Goal: Task Accomplishment & Management: Complete application form

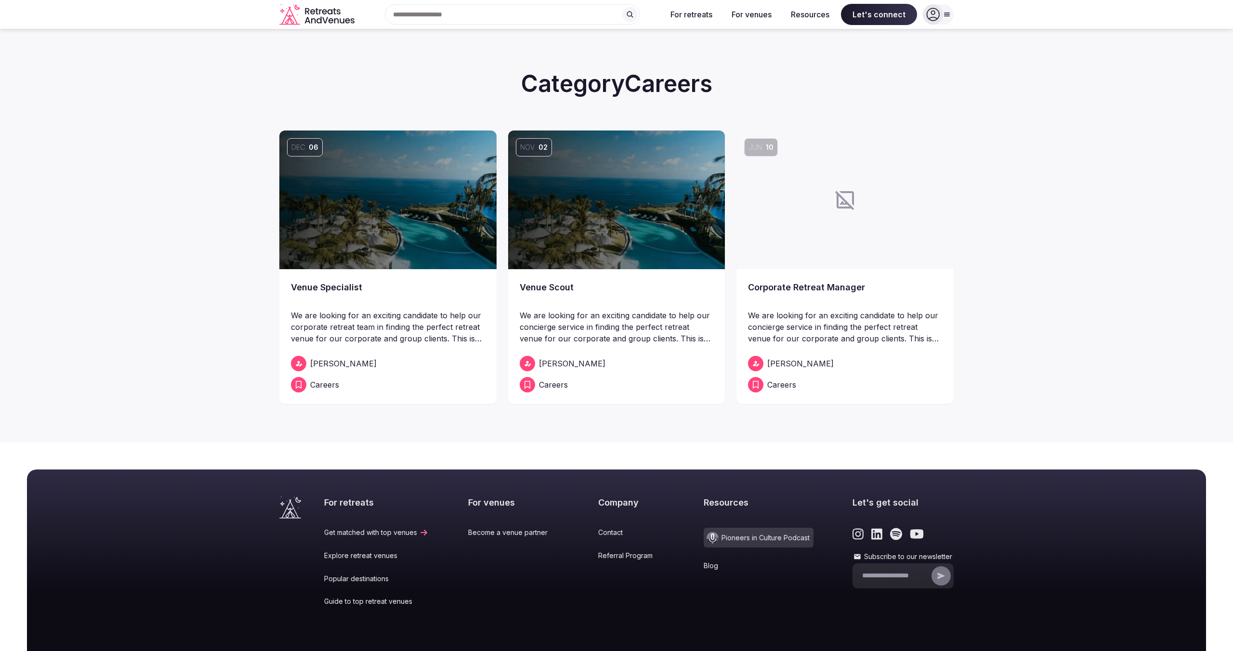
click at [775, 285] on link "Corporate Retreat Manager" at bounding box center [845, 294] width 194 height 27
click at [346, 290] on link "Venue Specialist" at bounding box center [388, 294] width 194 height 27
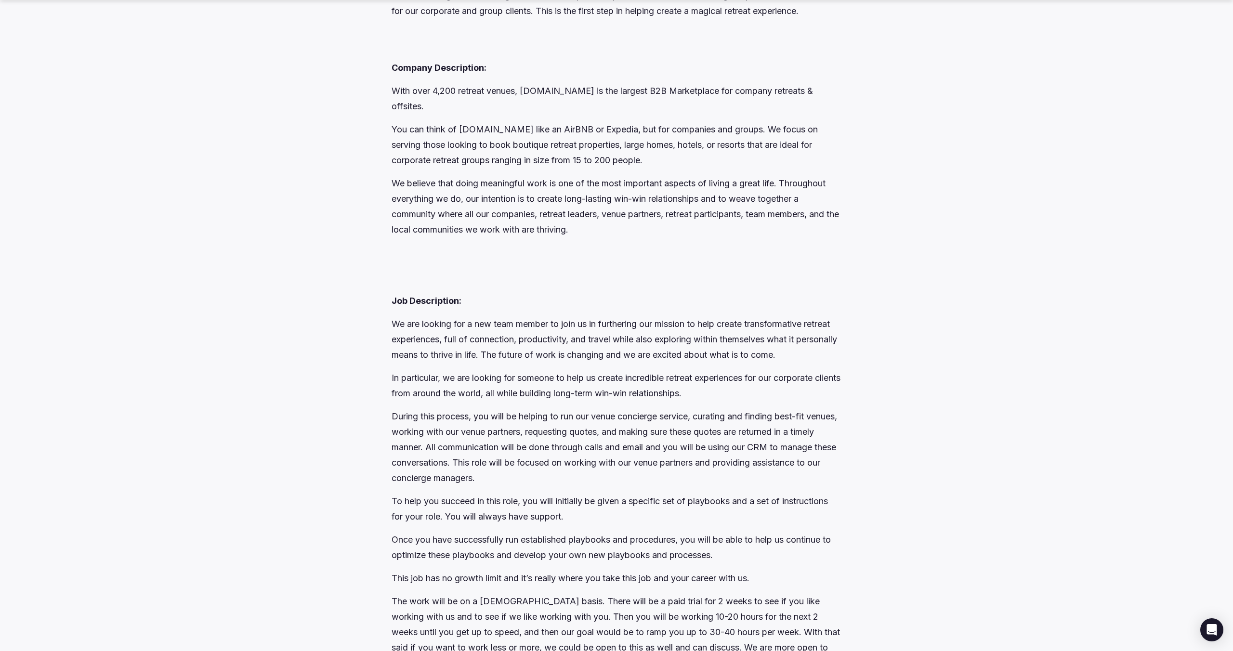
scroll to position [484, 0]
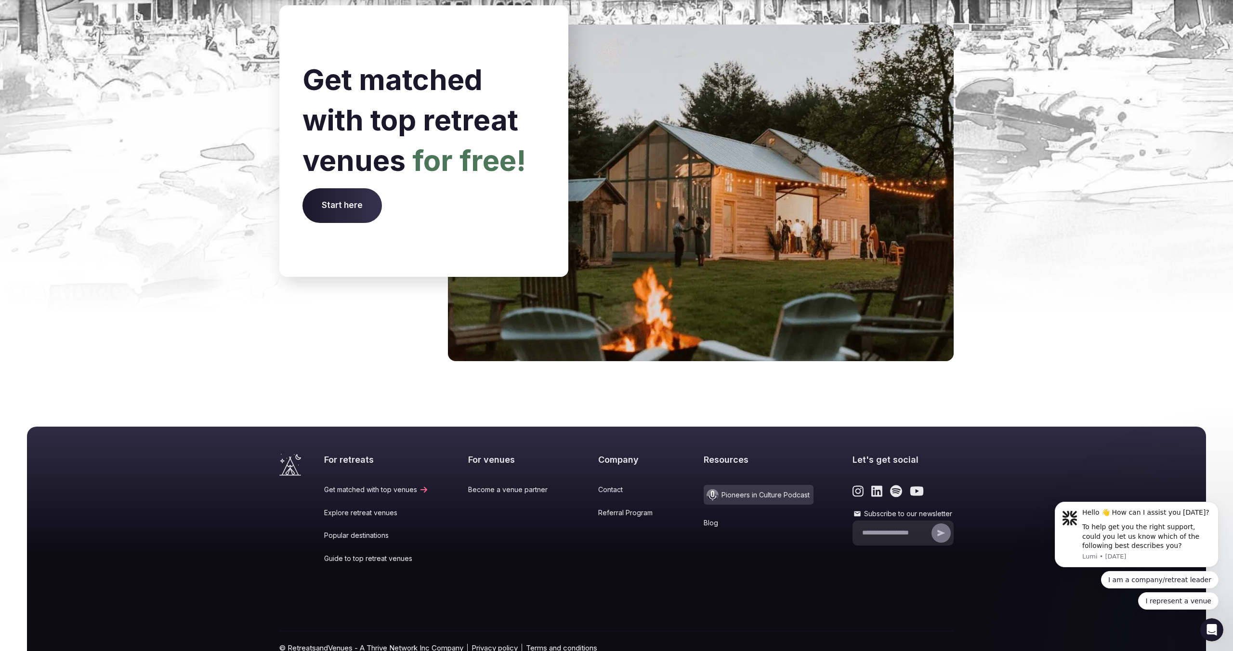
scroll to position [3761, 0]
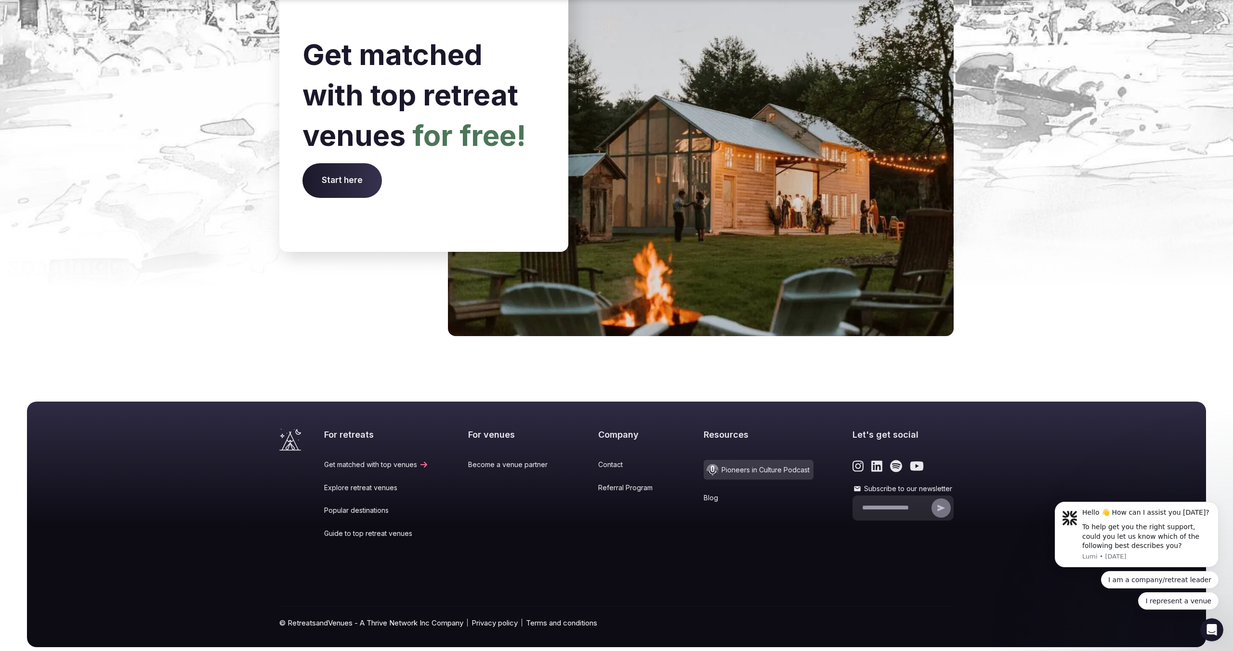
click at [885, 503] on input "Subscribe to our newsletter" at bounding box center [895, 508] width 67 height 10
type input "**********"
click at [939, 505] on icon "submit" at bounding box center [942, 508] width 8 height 6
click at [370, 529] on link "Guide to top retreat venues" at bounding box center [376, 534] width 105 height 10
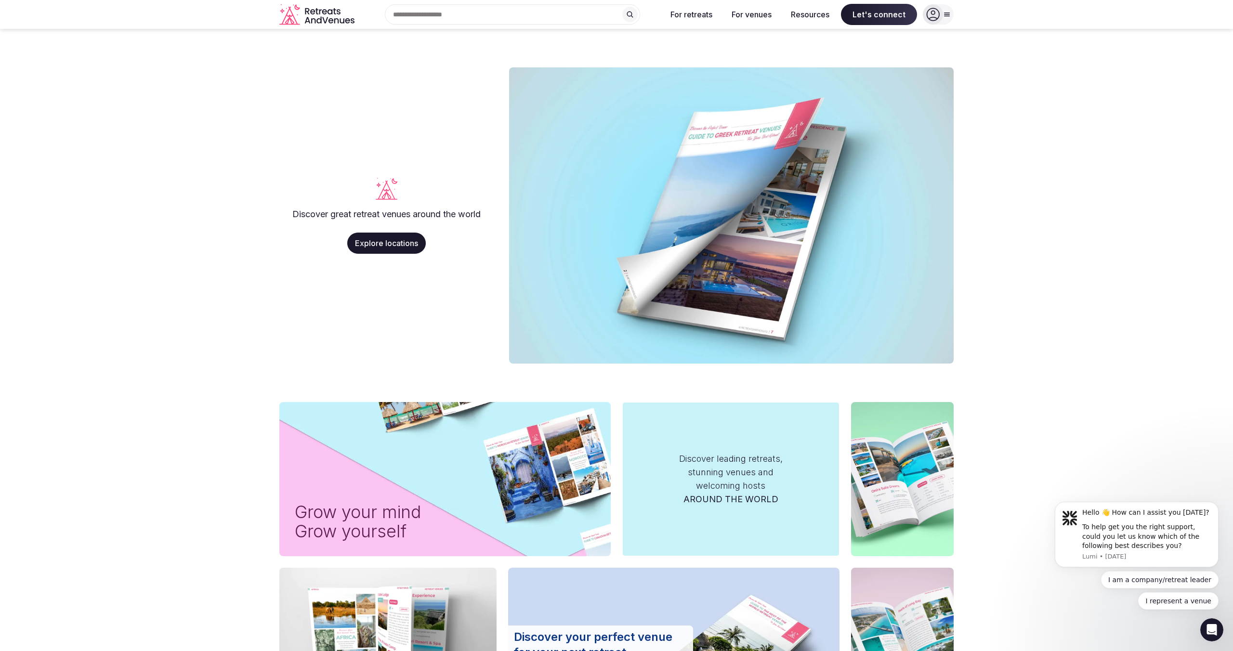
click at [332, 13] on icon "Retreats and Venues company logo" at bounding box center [331, 11] width 5 height 5
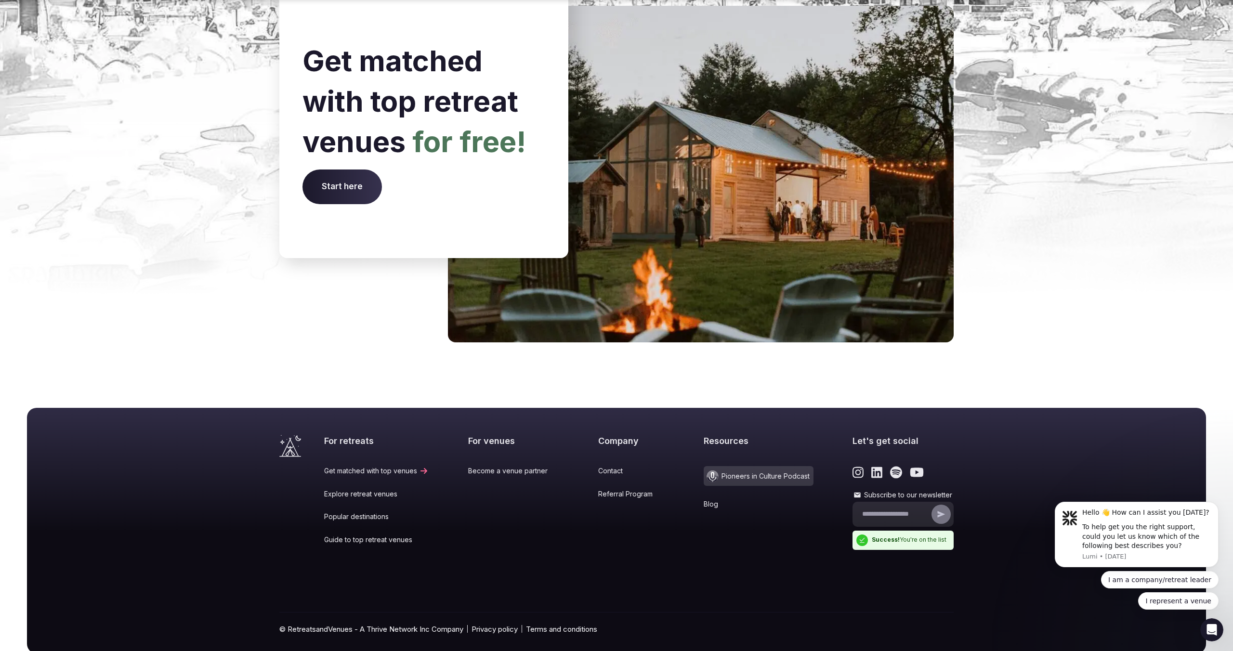
scroll to position [3761, 0]
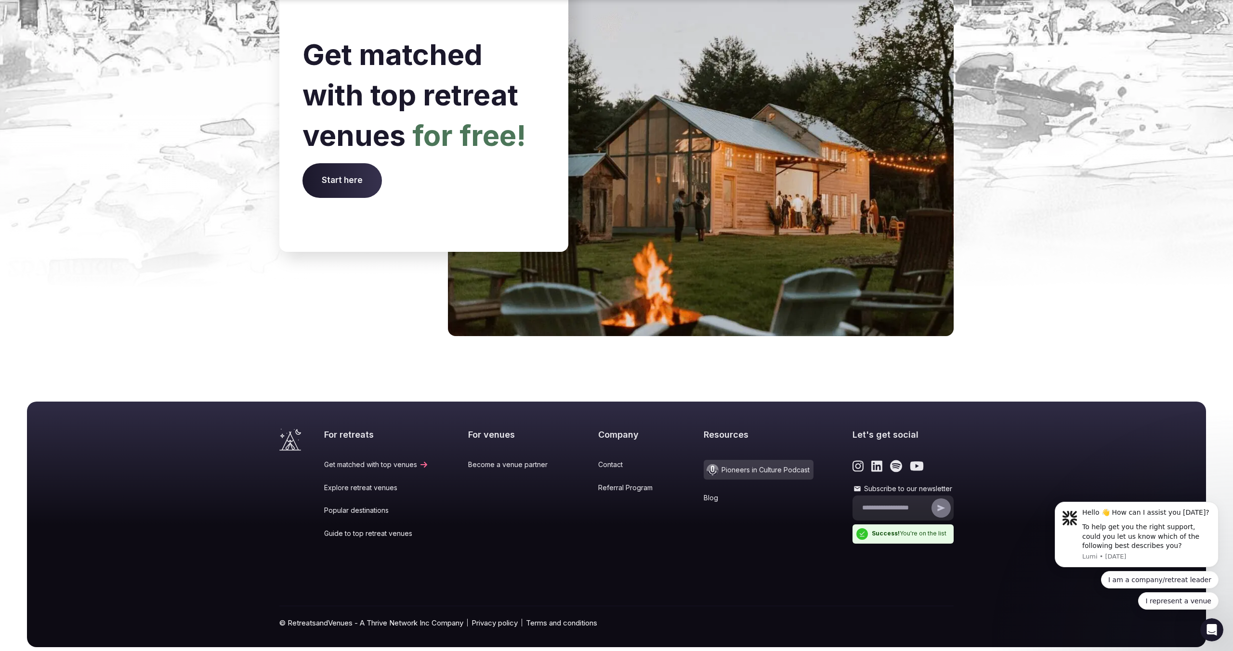
click at [853, 461] on icon "Link to the retreats and venues Instagram page" at bounding box center [858, 466] width 11 height 11
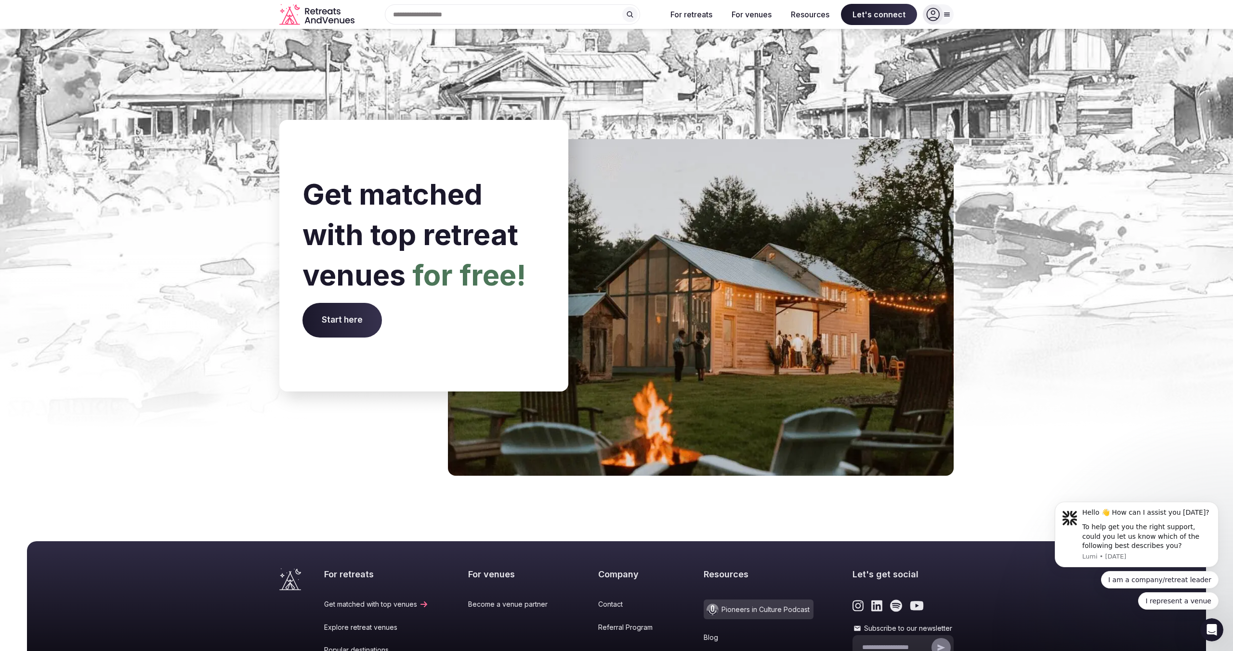
scroll to position [3594, 0]
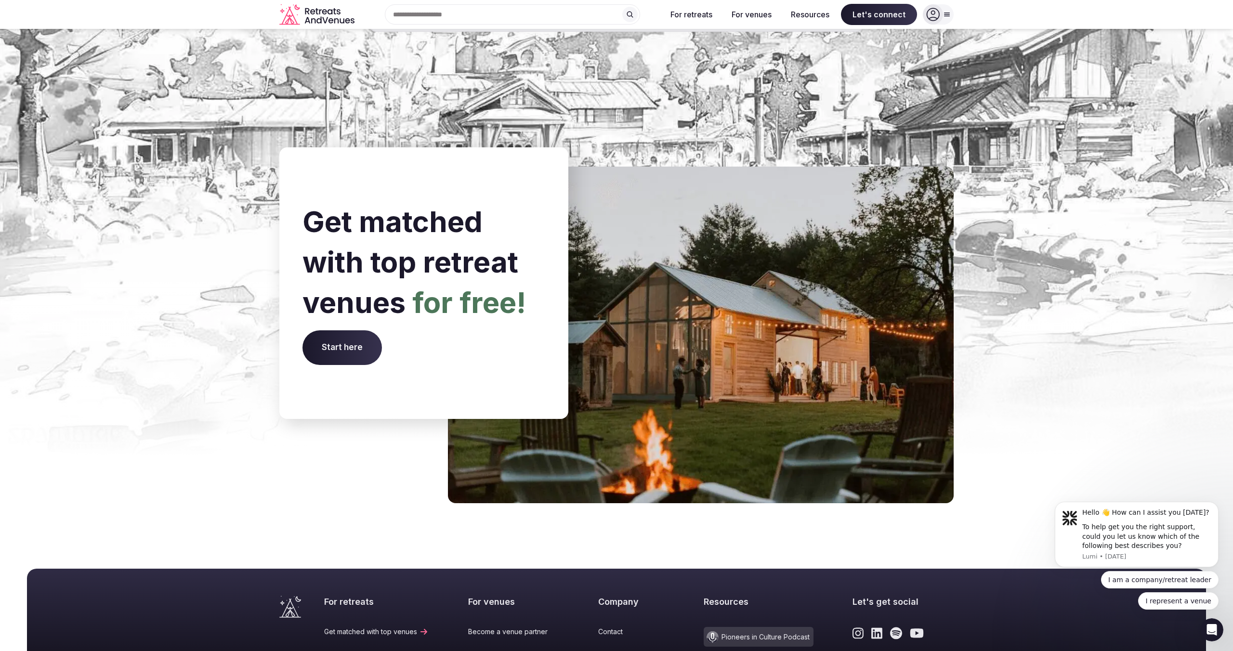
click at [354, 330] on span "Start here" at bounding box center [341, 347] width 79 height 35
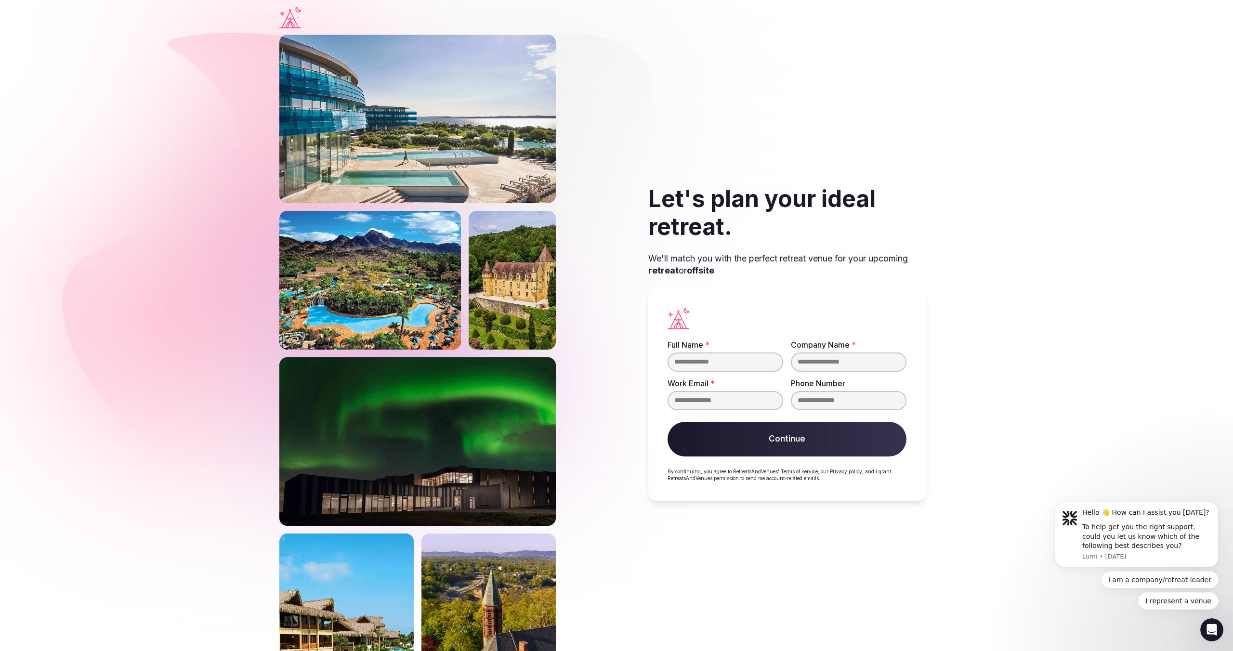
click at [719, 358] on input "Full Name *" at bounding box center [726, 362] width 116 height 19
click at [732, 314] on div at bounding box center [787, 318] width 239 height 22
click at [727, 359] on input "Full Name *" at bounding box center [726, 362] width 116 height 19
type input "**********"
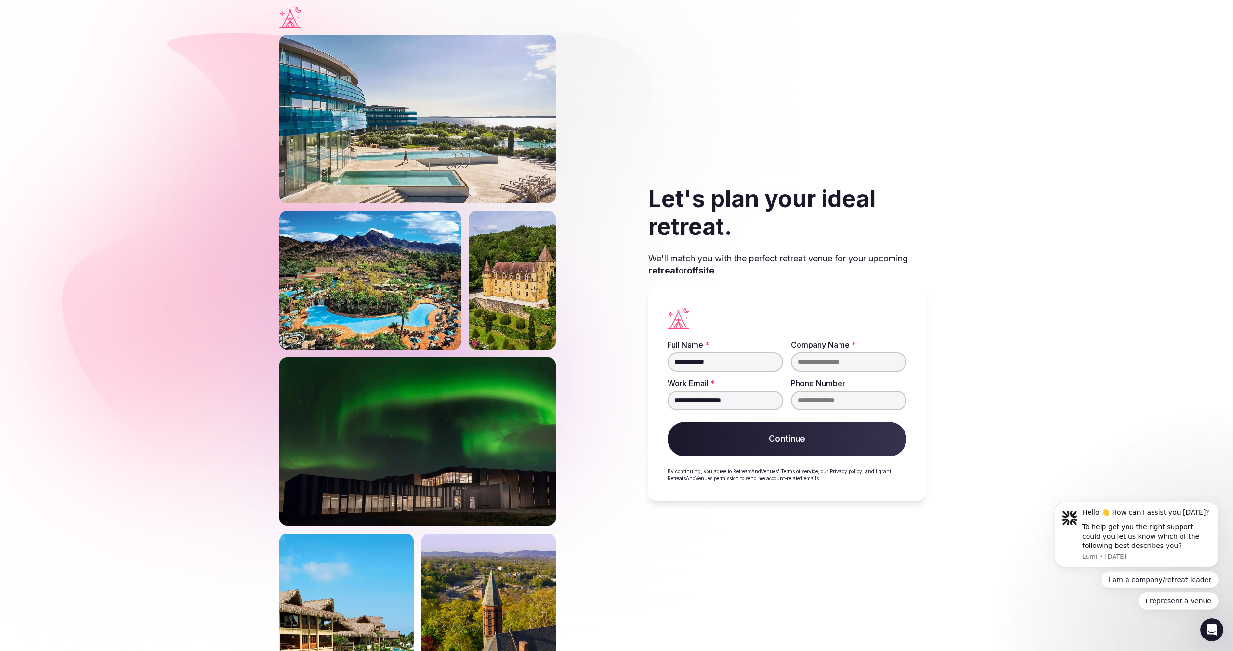
type input "**********"
click at [849, 362] on input "Company Name *" at bounding box center [849, 362] width 116 height 19
type input "**"
click at [826, 441] on button "Continue" at bounding box center [787, 439] width 239 height 35
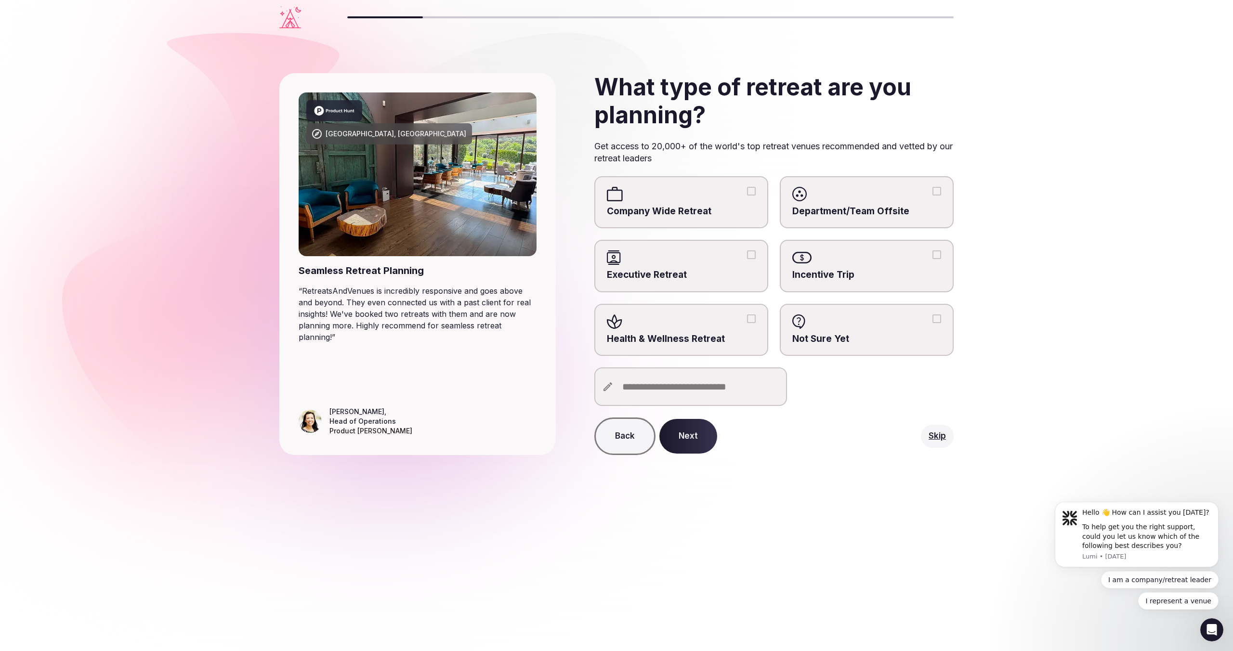
click at [838, 205] on span "Department/Team Offsite" at bounding box center [866, 211] width 149 height 13
click at [933, 196] on button "Department/Team Offsite" at bounding box center [937, 191] width 9 height 9
click at [698, 440] on button "Next" at bounding box center [688, 436] width 58 height 35
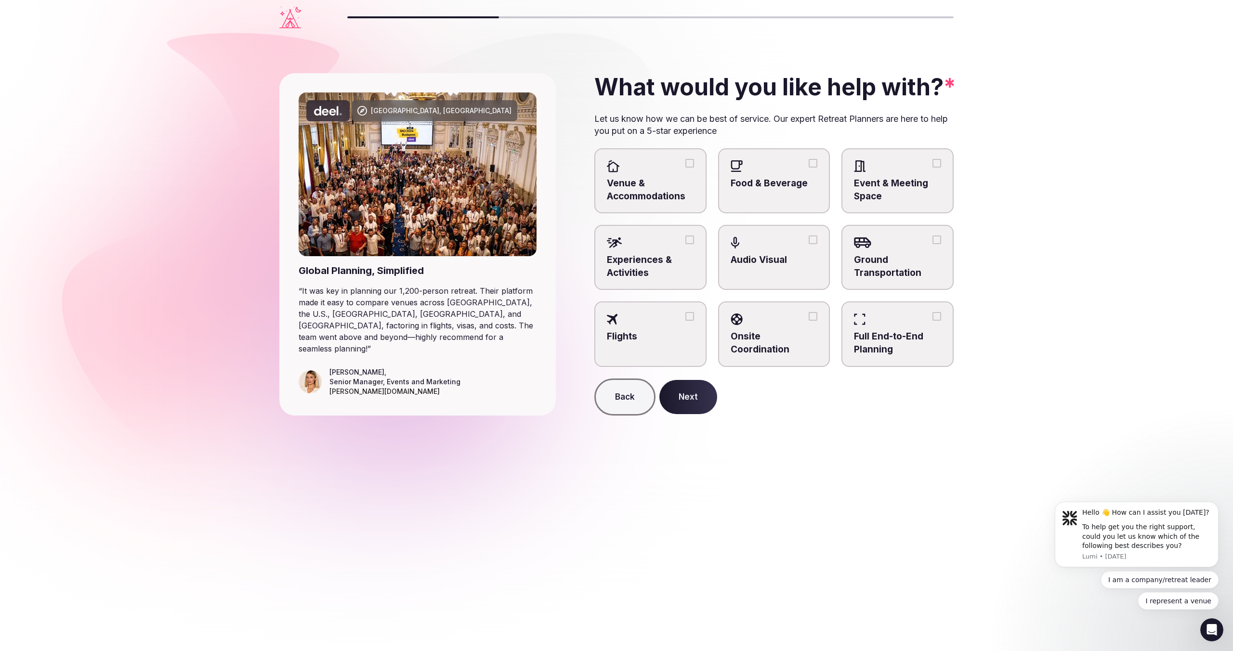
click at [679, 169] on div at bounding box center [650, 166] width 87 height 14
click at [685, 168] on button "Venue & Accommodations" at bounding box center [689, 163] width 9 height 9
click at [907, 181] on span "Event & Meeting Space" at bounding box center [897, 190] width 87 height 26
click at [933, 168] on button "Event & Meeting Space" at bounding box center [937, 163] width 9 height 9
click at [886, 264] on span "Ground Transportation" at bounding box center [897, 267] width 87 height 26
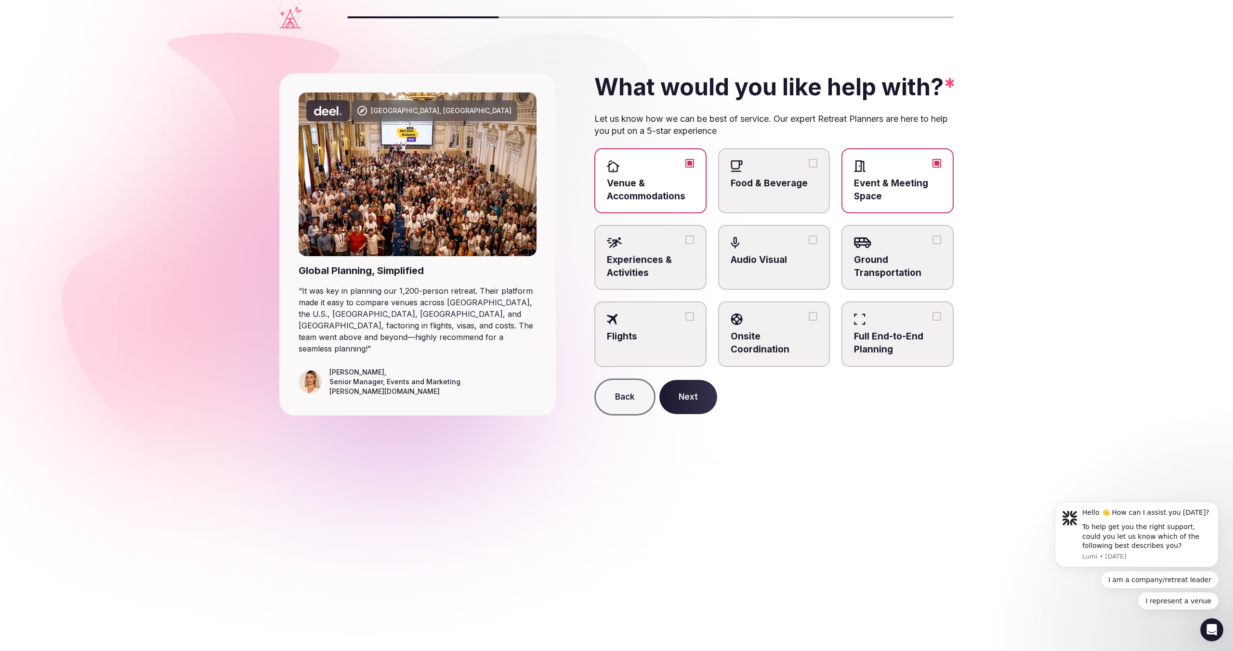
click at [933, 244] on button "Ground Transportation" at bounding box center [937, 240] width 9 height 9
click at [693, 162] on button "Venue & Accommodations" at bounding box center [689, 163] width 9 height 9
click at [891, 181] on span "Event & Meeting Space" at bounding box center [897, 190] width 87 height 26
click at [933, 168] on button "Event & Meeting Space" at bounding box center [937, 163] width 9 height 9
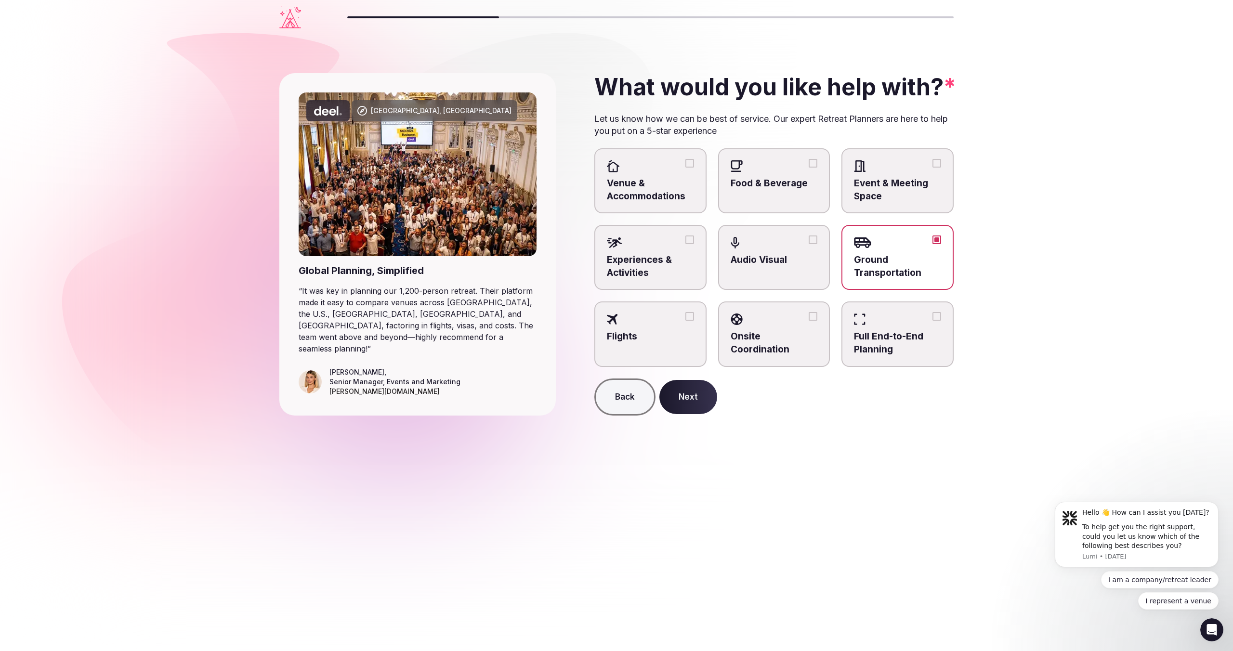
click at [893, 238] on div at bounding box center [897, 243] width 87 height 14
click at [933, 238] on button "Ground Transportation" at bounding box center [937, 240] width 9 height 9
click at [623, 386] on button "Back" at bounding box center [624, 398] width 61 height 38
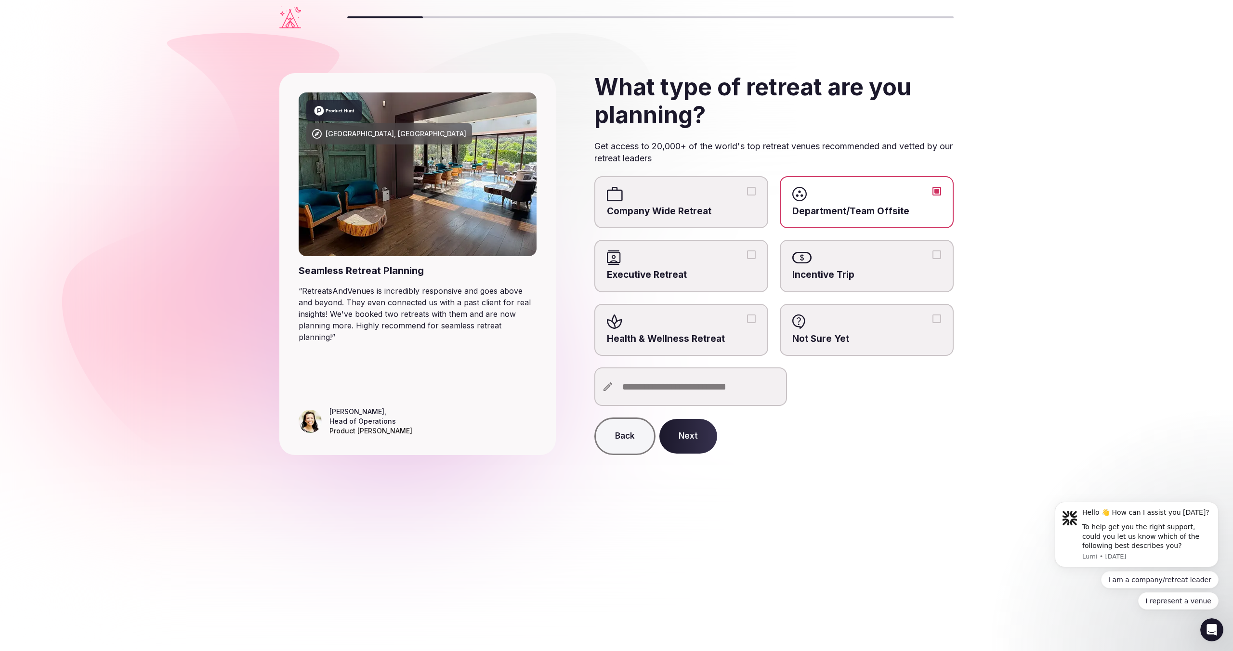
click at [626, 429] on button "Back" at bounding box center [624, 437] width 61 height 38
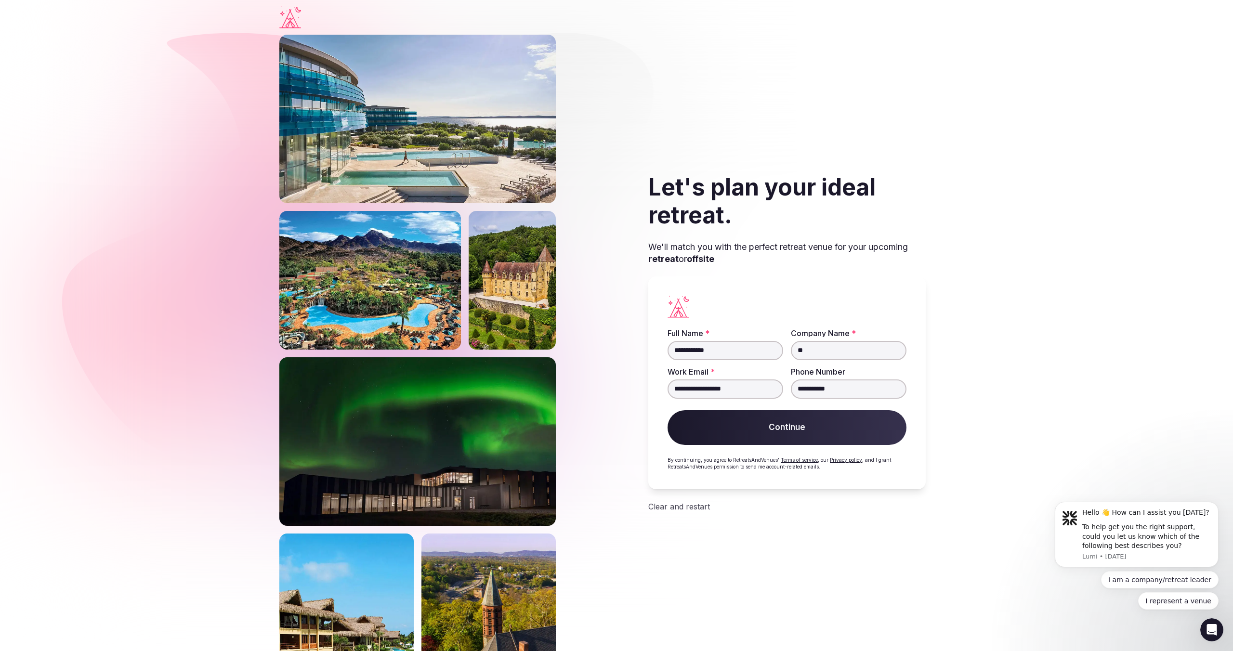
click at [785, 433] on button "Continue" at bounding box center [787, 427] width 239 height 35
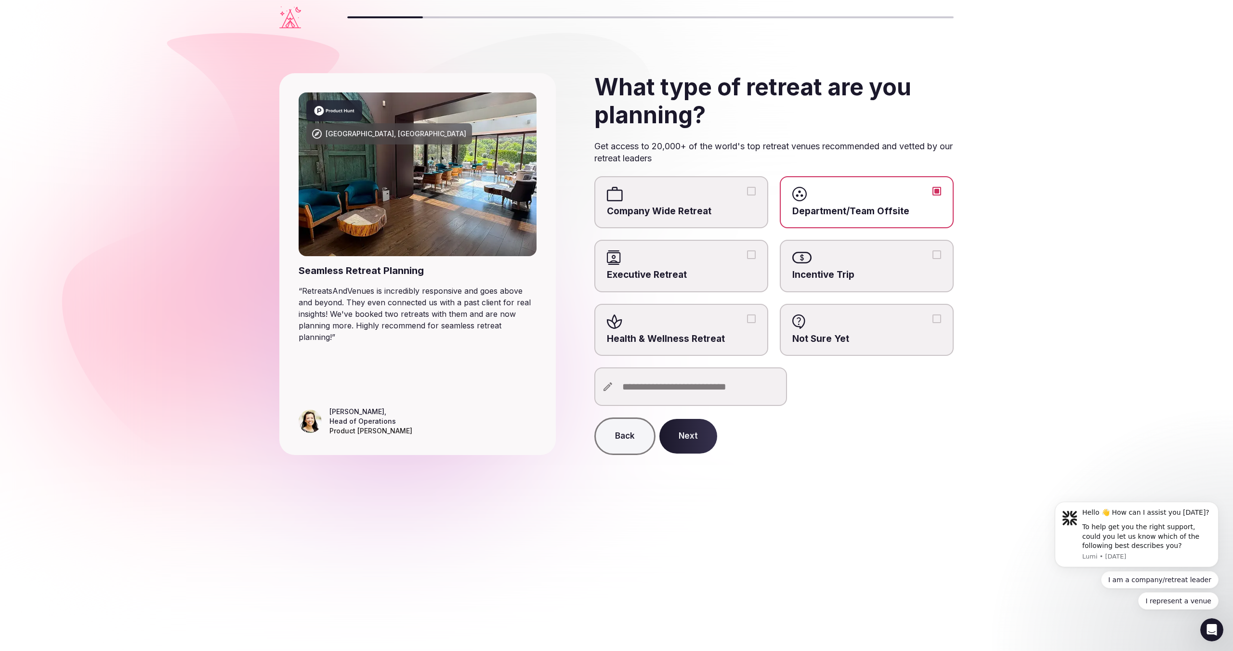
click at [694, 439] on button "Next" at bounding box center [688, 436] width 58 height 35
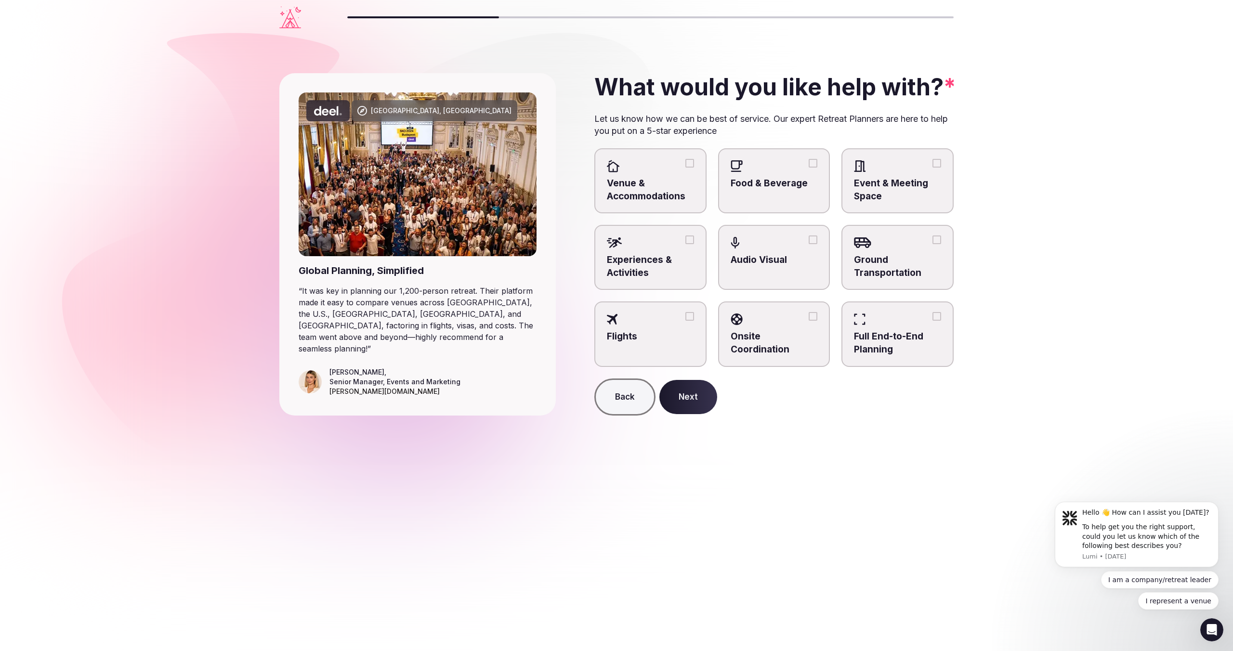
click at [688, 164] on button "Venue & Accommodations" at bounding box center [689, 163] width 9 height 9
click at [934, 165] on button "Event & Meeting Space" at bounding box center [937, 163] width 9 height 9
click at [941, 316] on button "Full End-to-End Planning" at bounding box center [937, 316] width 9 height 9
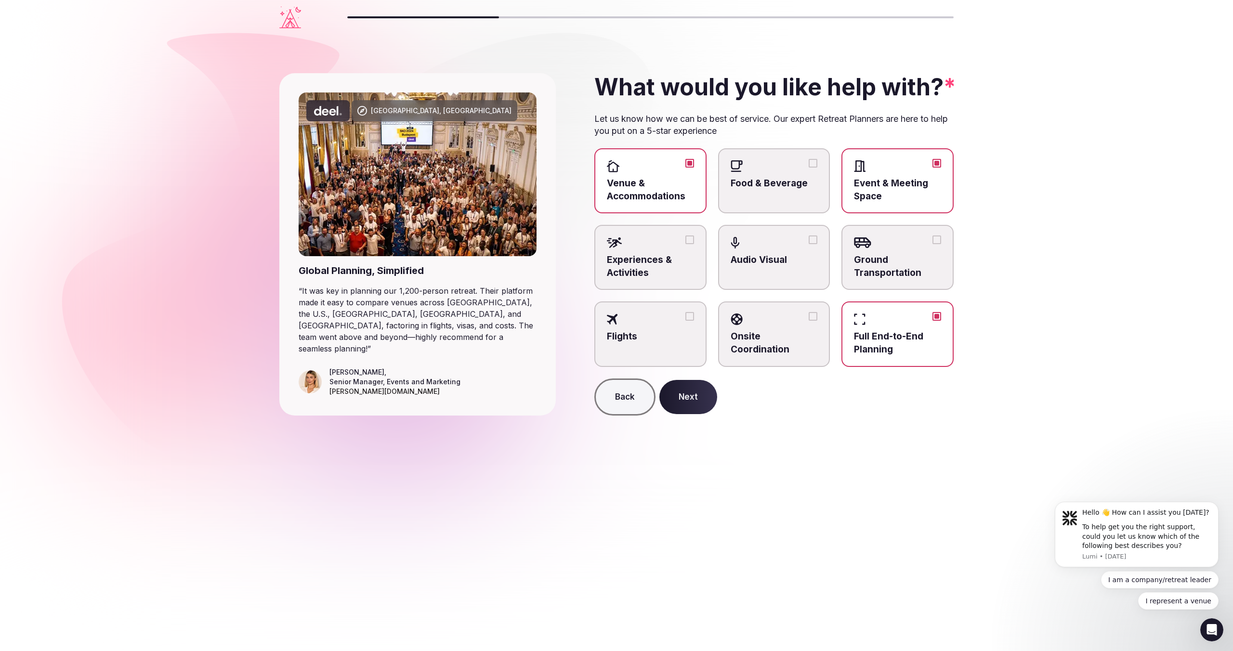
click at [812, 317] on button "Onsite Coordination" at bounding box center [813, 316] width 9 height 9
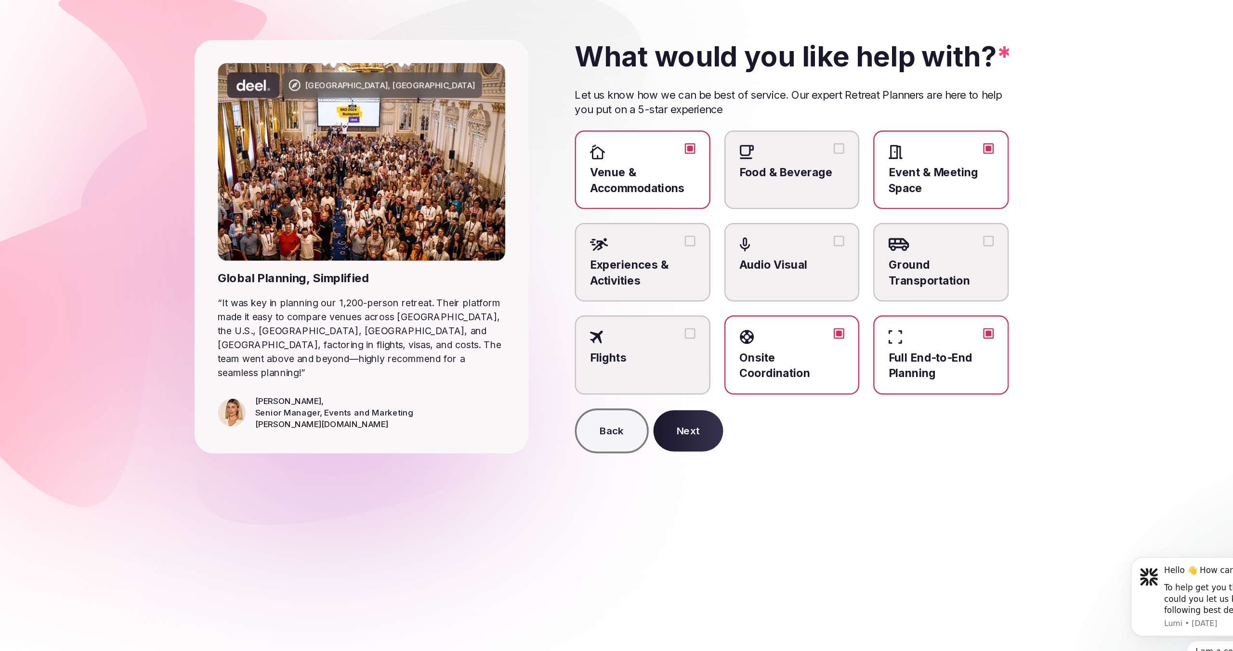
click at [706, 387] on button "Next" at bounding box center [688, 397] width 58 height 35
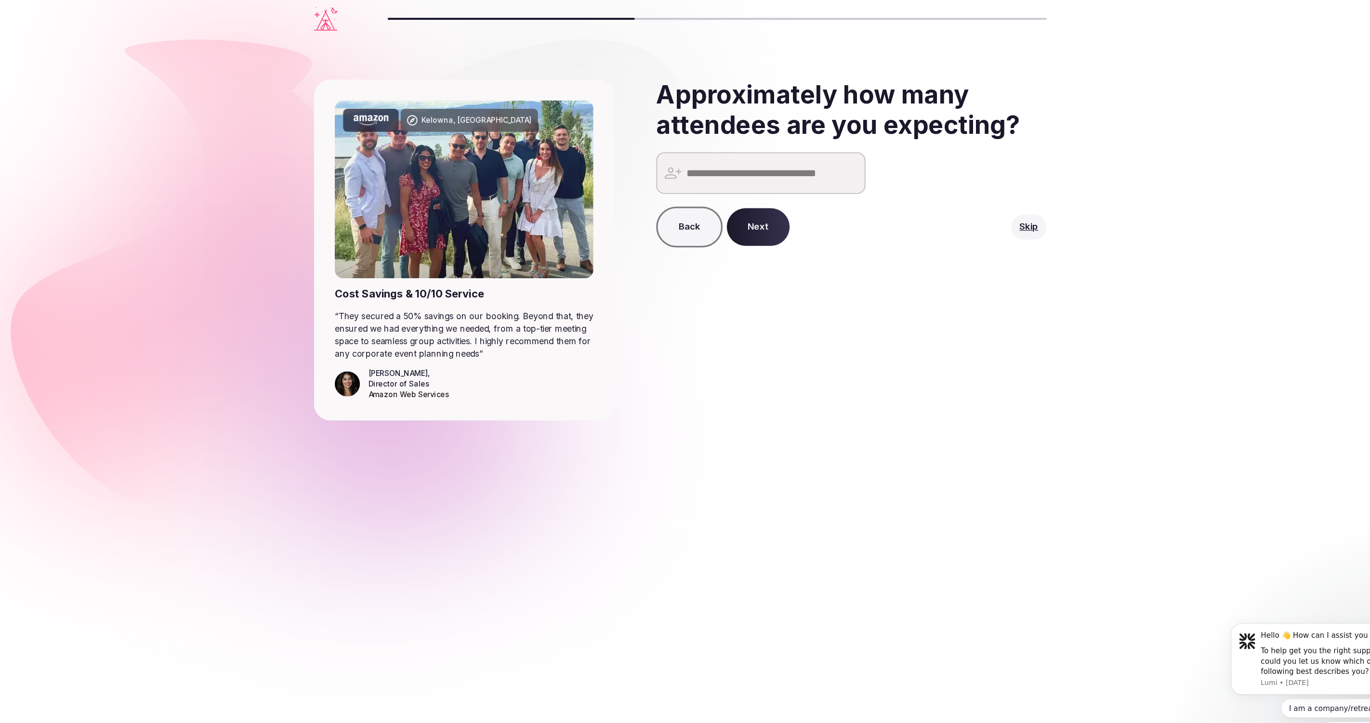
click at [947, 338] on div "Approximately how many attendees are you expecting? Back Next Skip" at bounding box center [827, 230] width 390 height 314
click at [802, 489] on div "Kelowna, [GEOGRAPHIC_DATA] Cost Savings & 10/10 Service “ They secured a 50% sa…" at bounding box center [685, 379] width 674 height 689
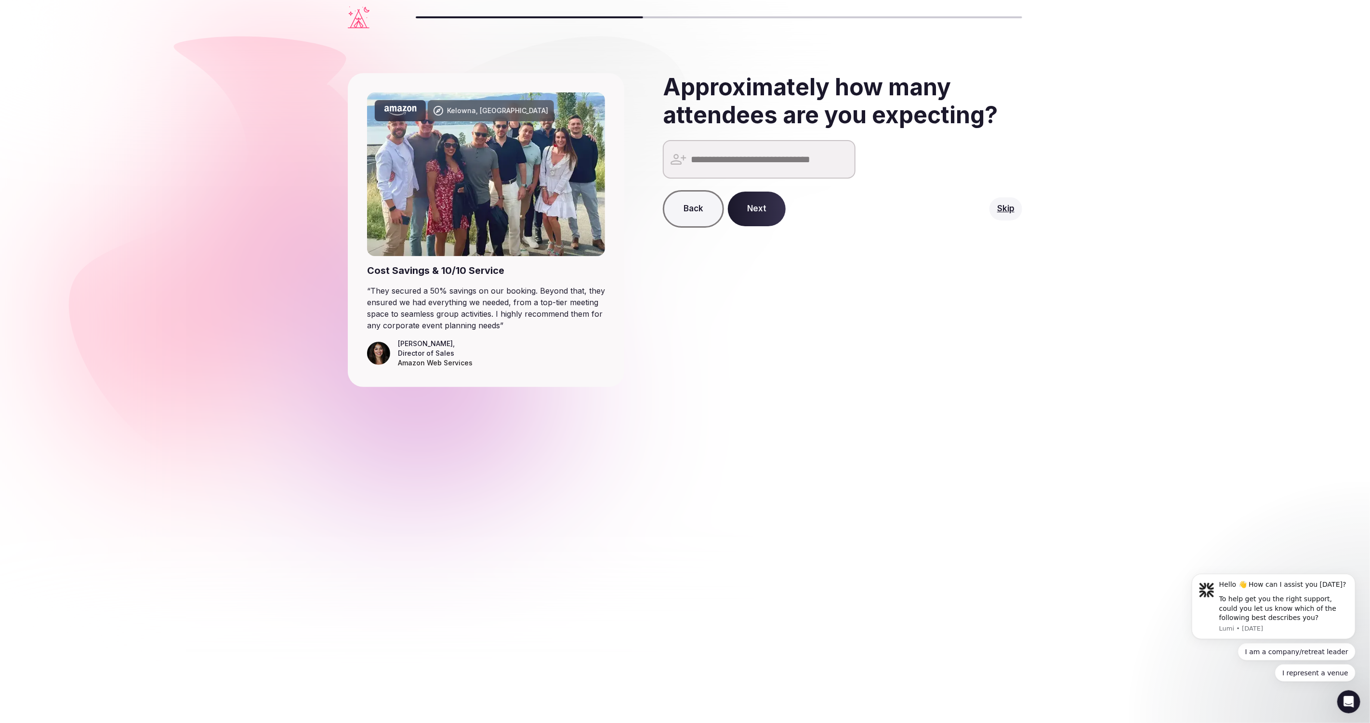
click at [765, 205] on button "Next" at bounding box center [757, 209] width 58 height 35
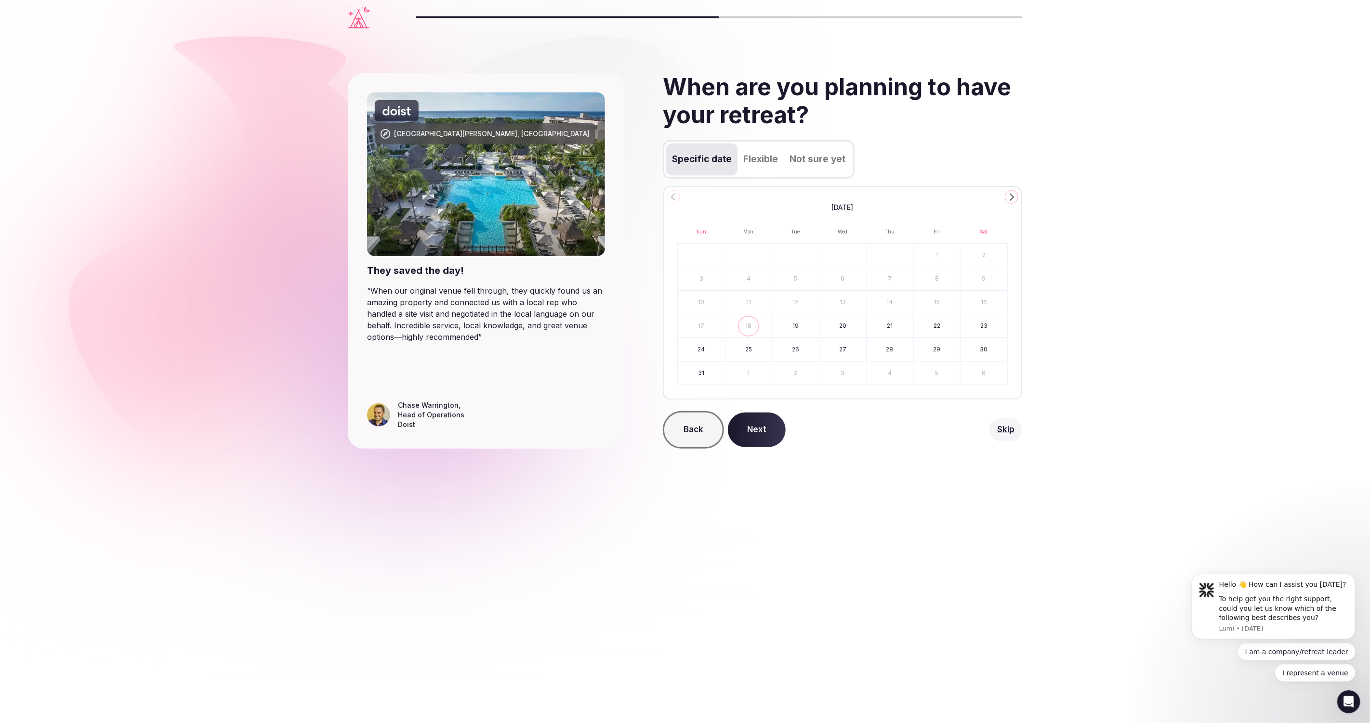
click at [755, 432] on button "Next" at bounding box center [757, 430] width 58 height 35
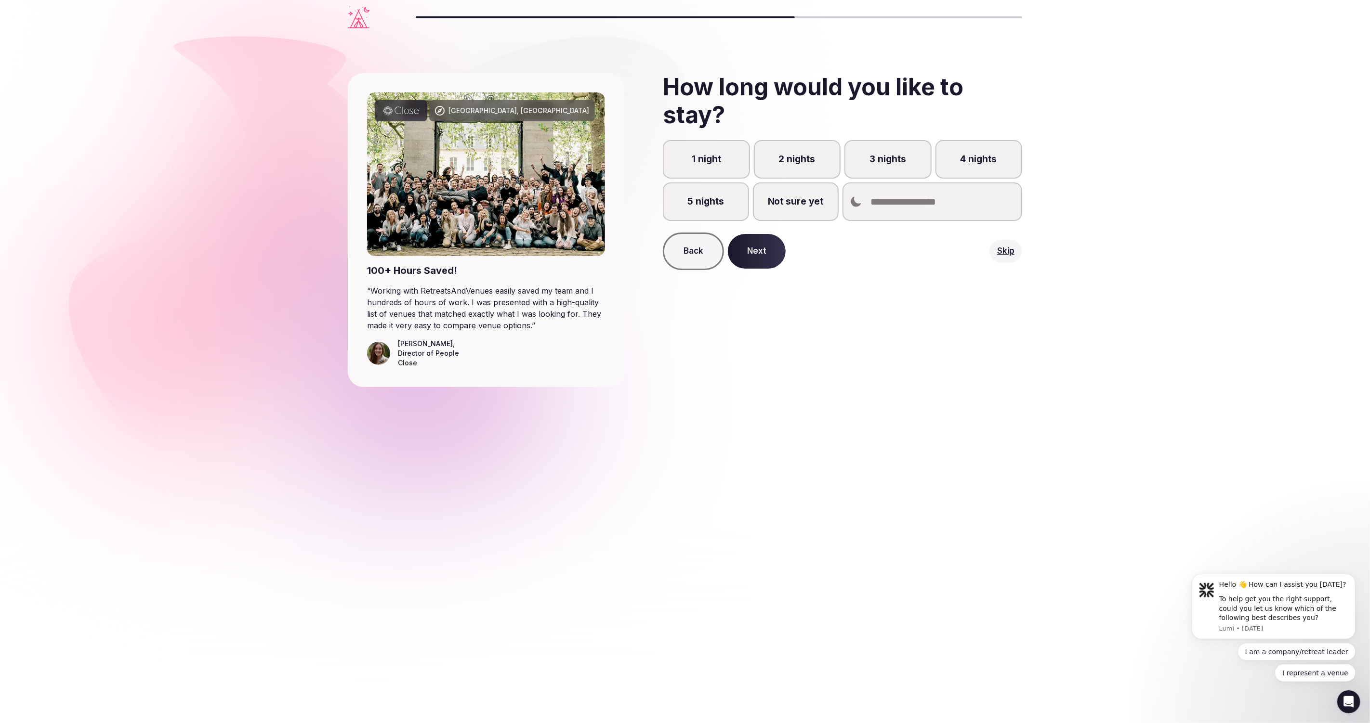
click at [876, 175] on label "3 nights" at bounding box center [887, 159] width 87 height 39
click at [888, 170] on button "3 nights" at bounding box center [893, 165] width 10 height 10
type button "3"
click at [751, 243] on button "Next" at bounding box center [757, 251] width 58 height 35
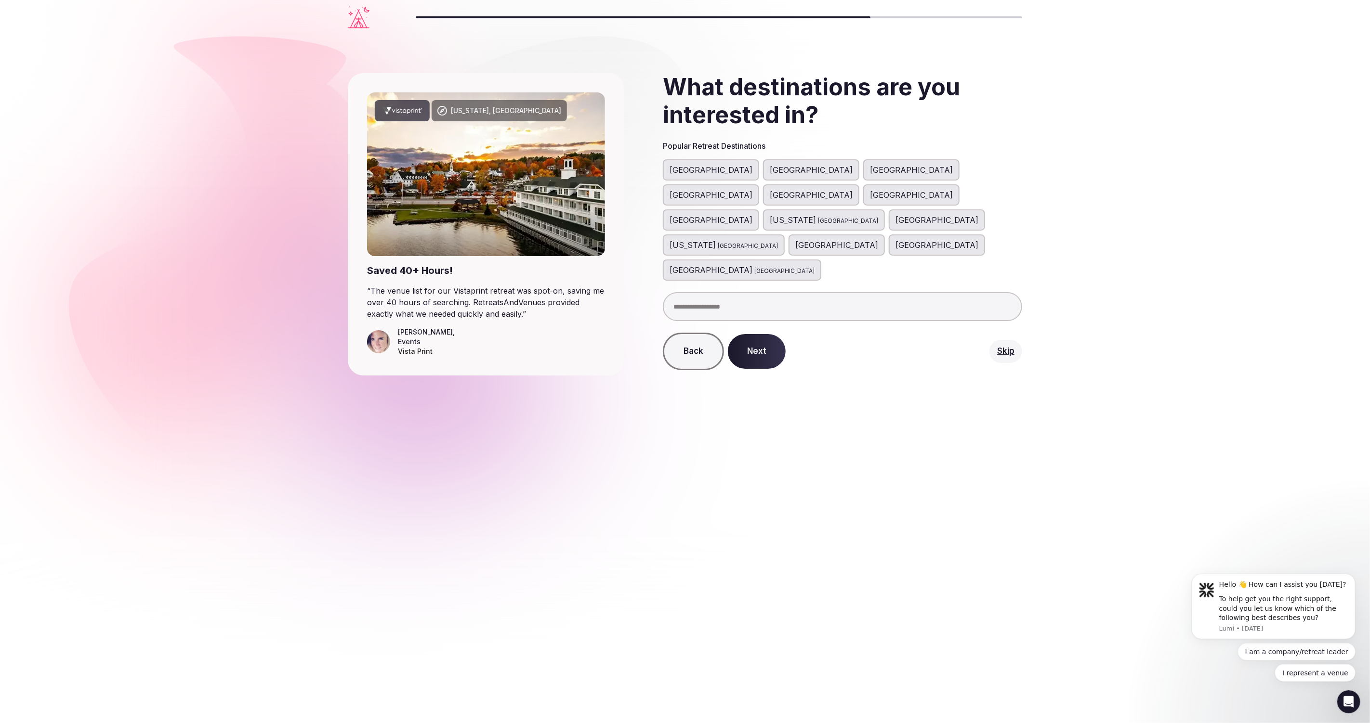
click at [755, 334] on button "Next" at bounding box center [757, 351] width 58 height 35
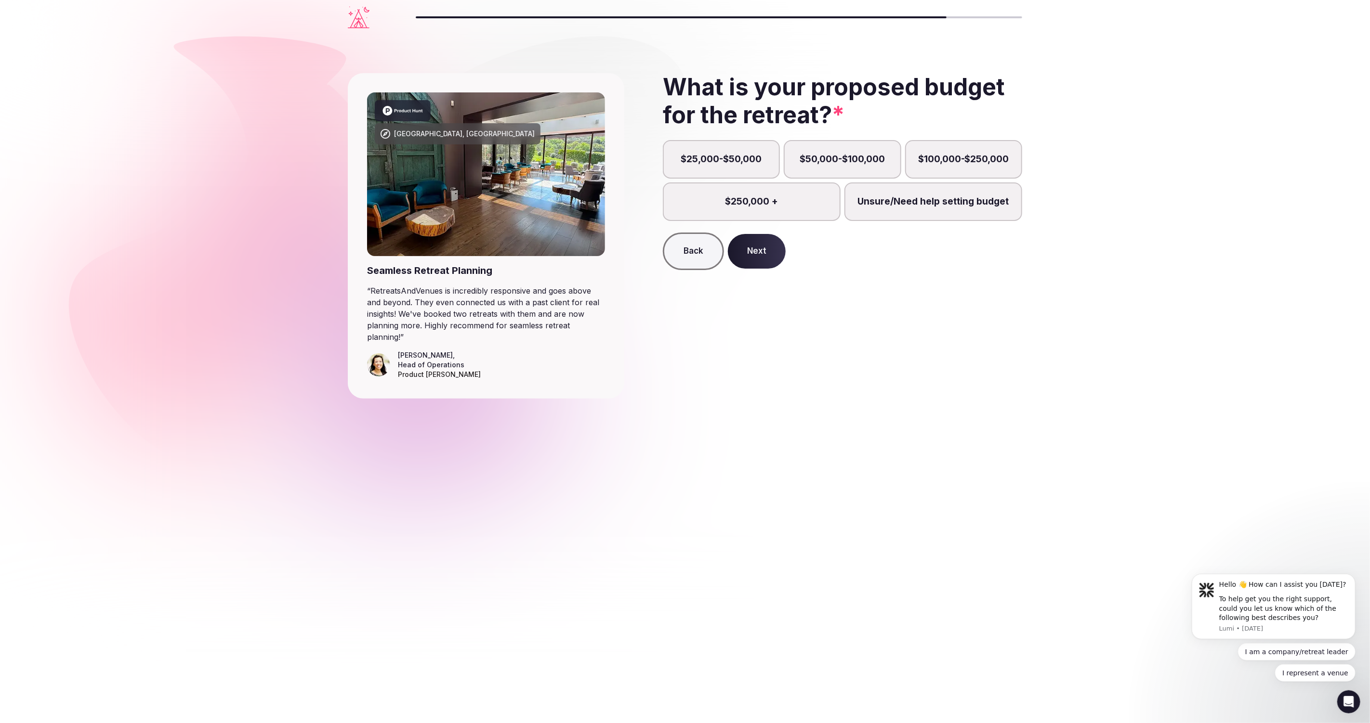
click at [947, 166] on label "$100,000-$250,000" at bounding box center [963, 159] width 117 height 39
click at [963, 166] on button "$100,000-$250,000" at bounding box center [968, 165] width 10 height 10
type button "BUDGET_100_250K"
click at [756, 250] on button "Next" at bounding box center [757, 251] width 58 height 35
